Goal: Unclear

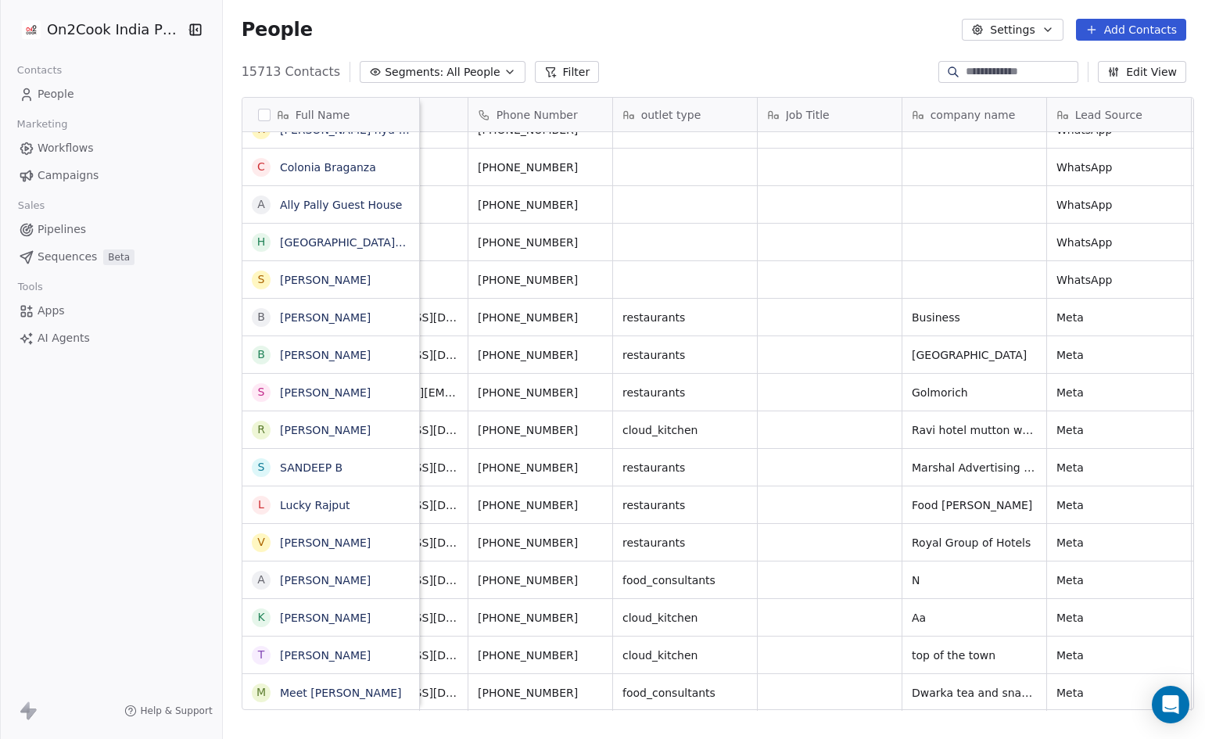
scroll to position [638, 978]
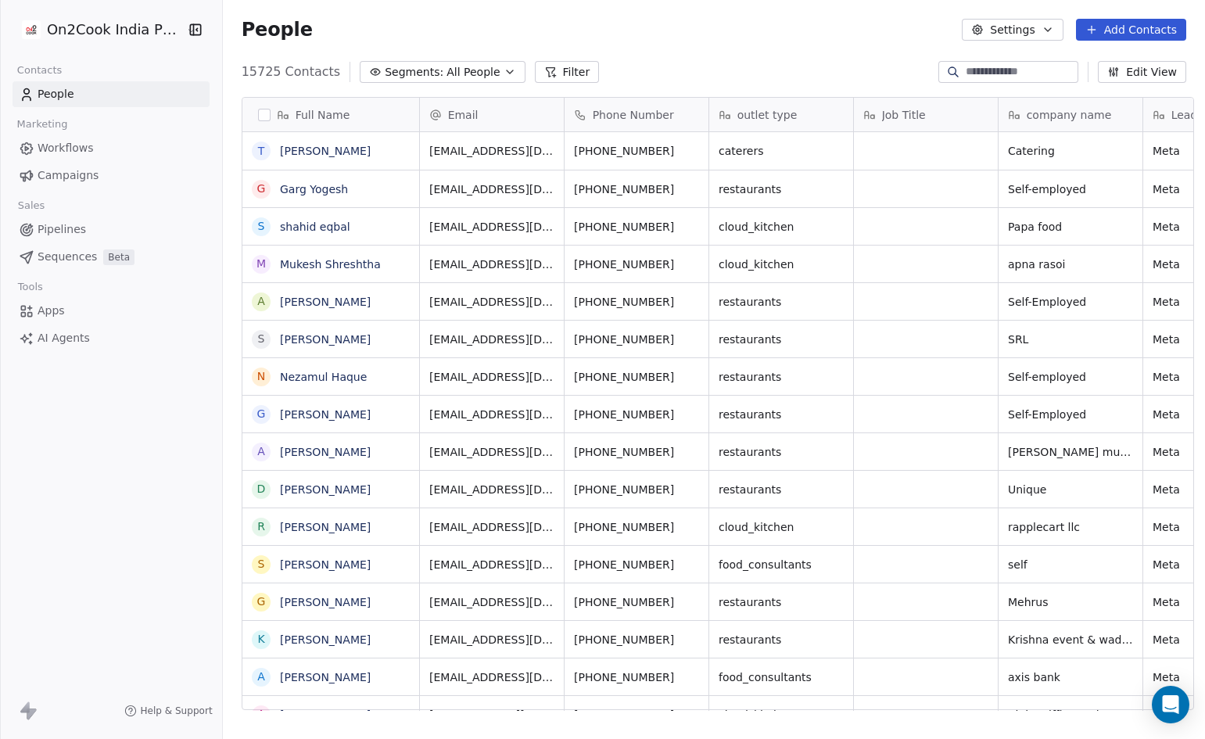
scroll to position [638, 978]
